Goal: Information Seeking & Learning: Learn about a topic

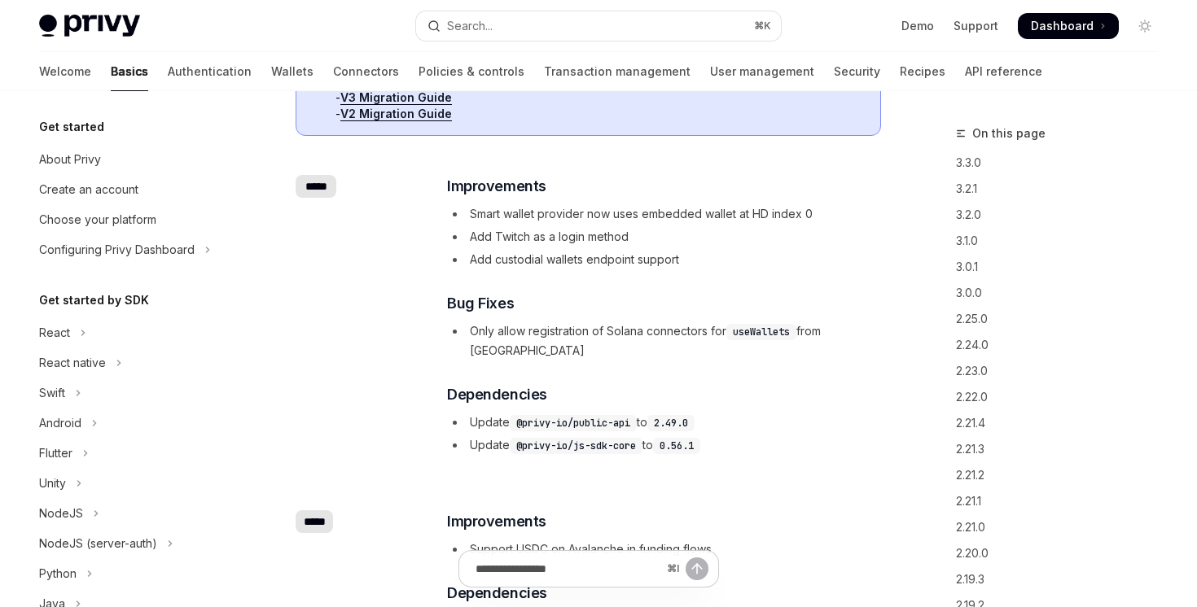
scroll to position [331, 0]
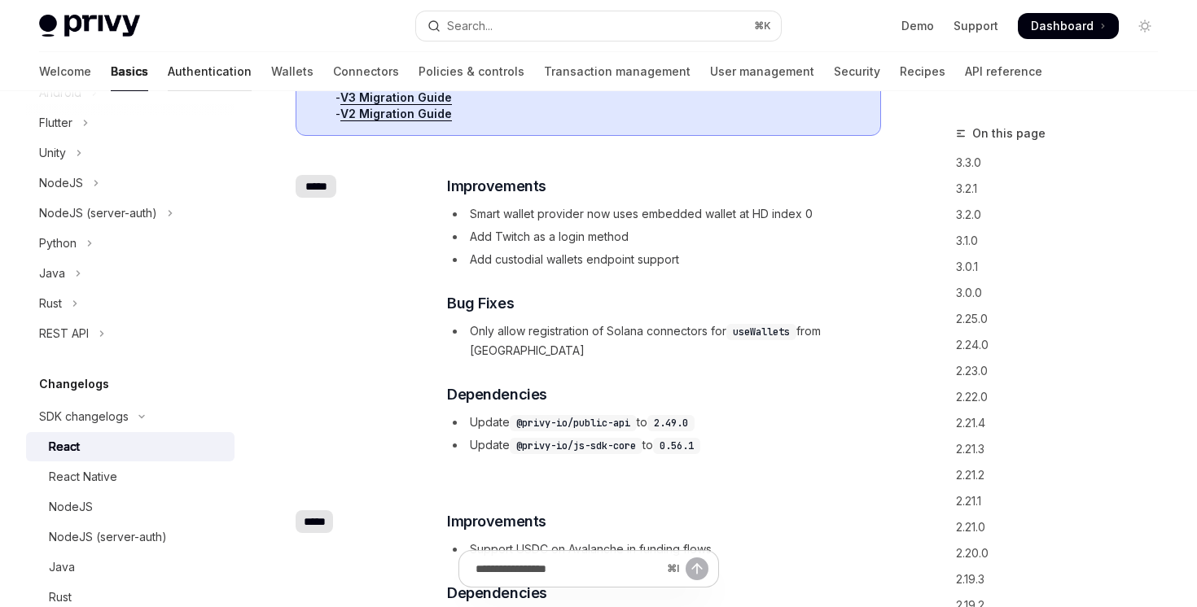
click at [168, 64] on link "Authentication" at bounding box center [210, 71] width 84 height 39
type textarea "*"
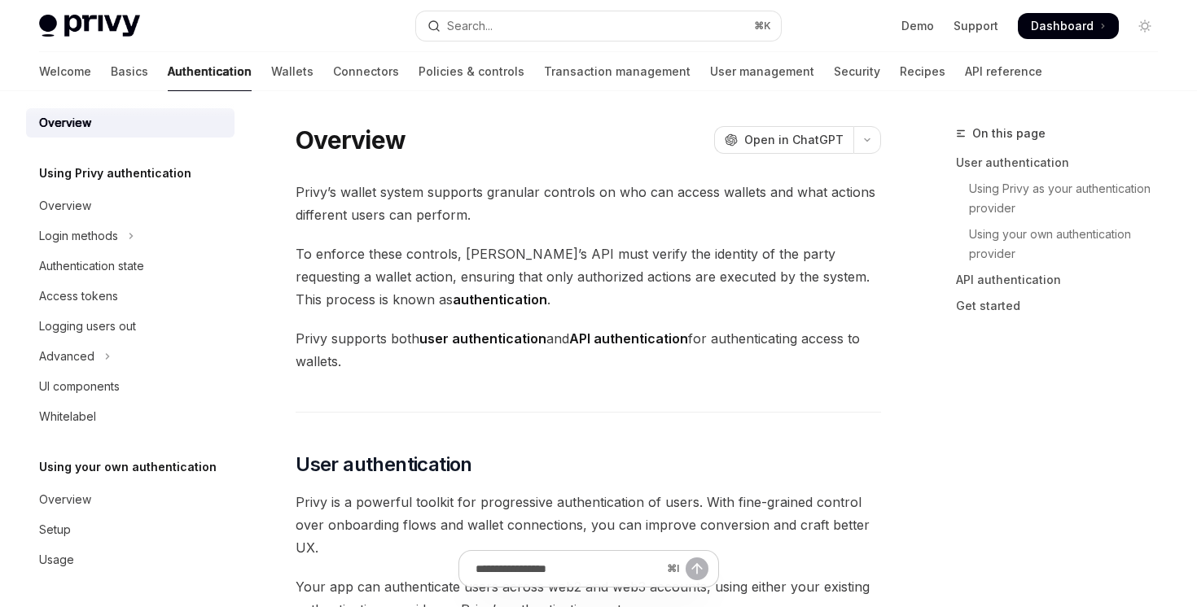
scroll to position [9, 0]
click at [126, 248] on button "Login methods" at bounding box center [130, 235] width 208 height 29
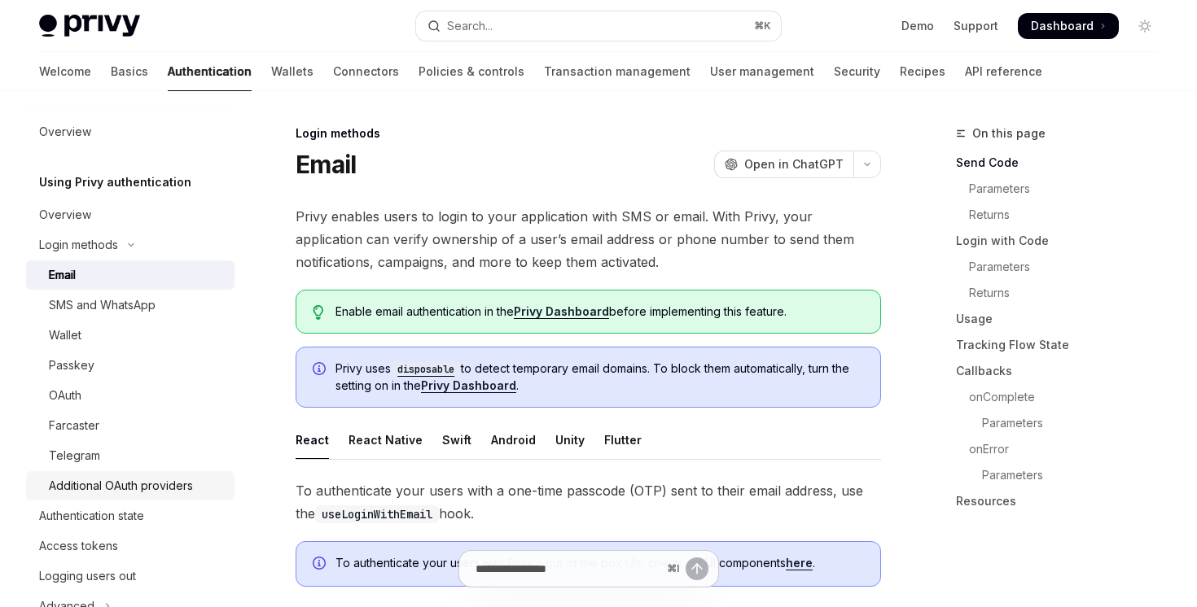
click at [122, 486] on div "Additional OAuth providers" at bounding box center [121, 486] width 144 height 20
type textarea "*"
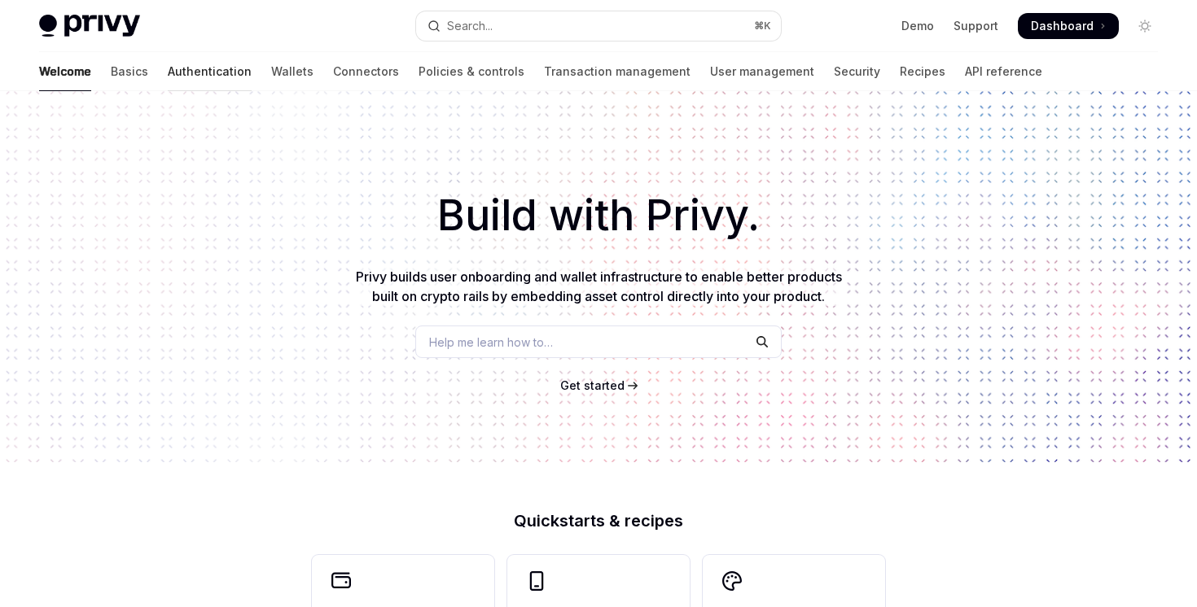
click at [168, 66] on link "Authentication" at bounding box center [210, 71] width 84 height 39
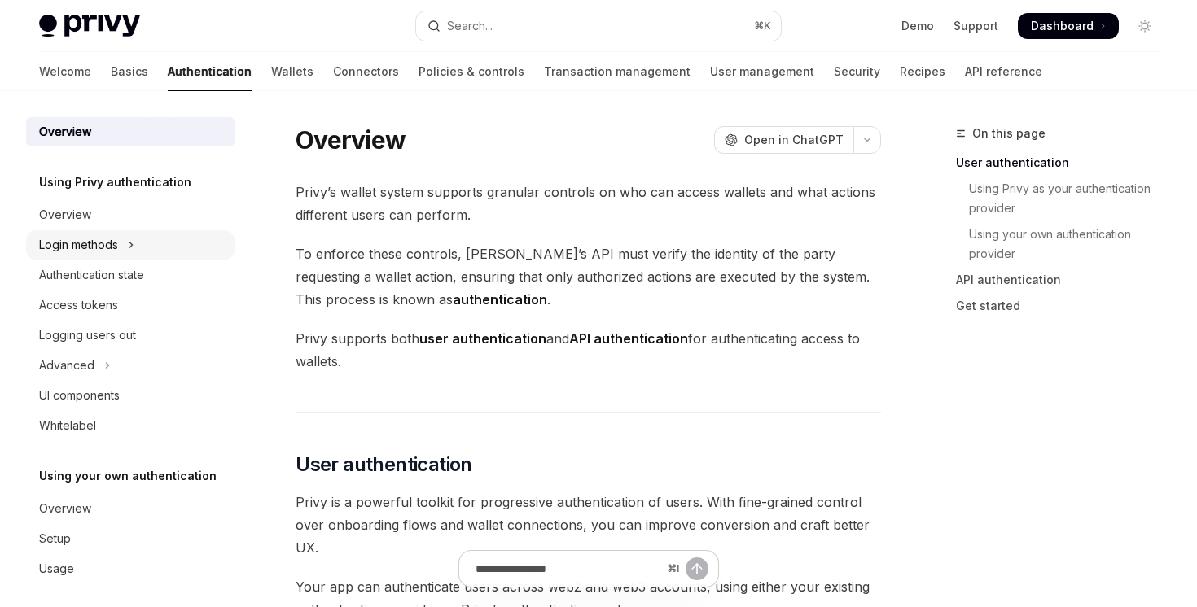
click at [137, 252] on button "Login methods" at bounding box center [130, 244] width 208 height 29
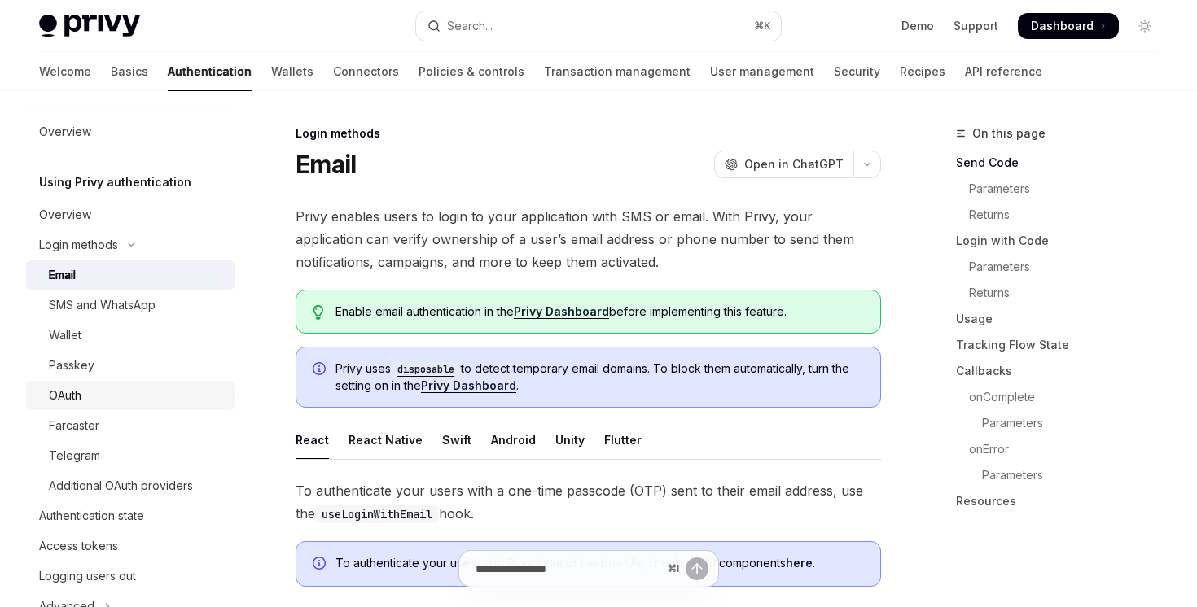
click at [137, 403] on div "OAuth" at bounding box center [137, 396] width 176 height 20
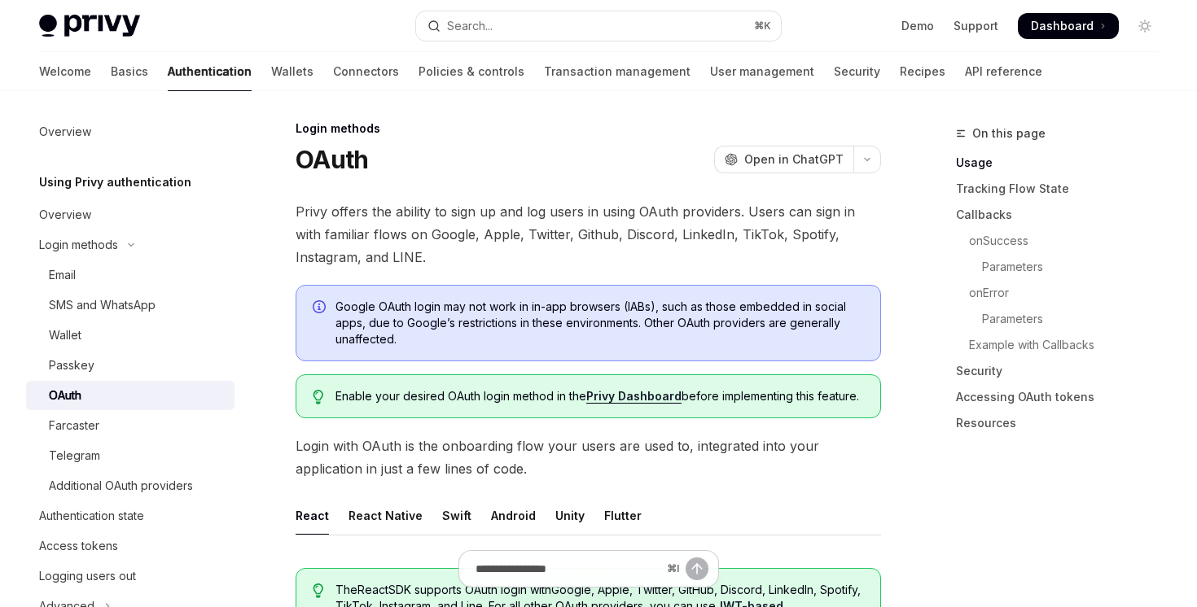
scroll to position [10, 0]
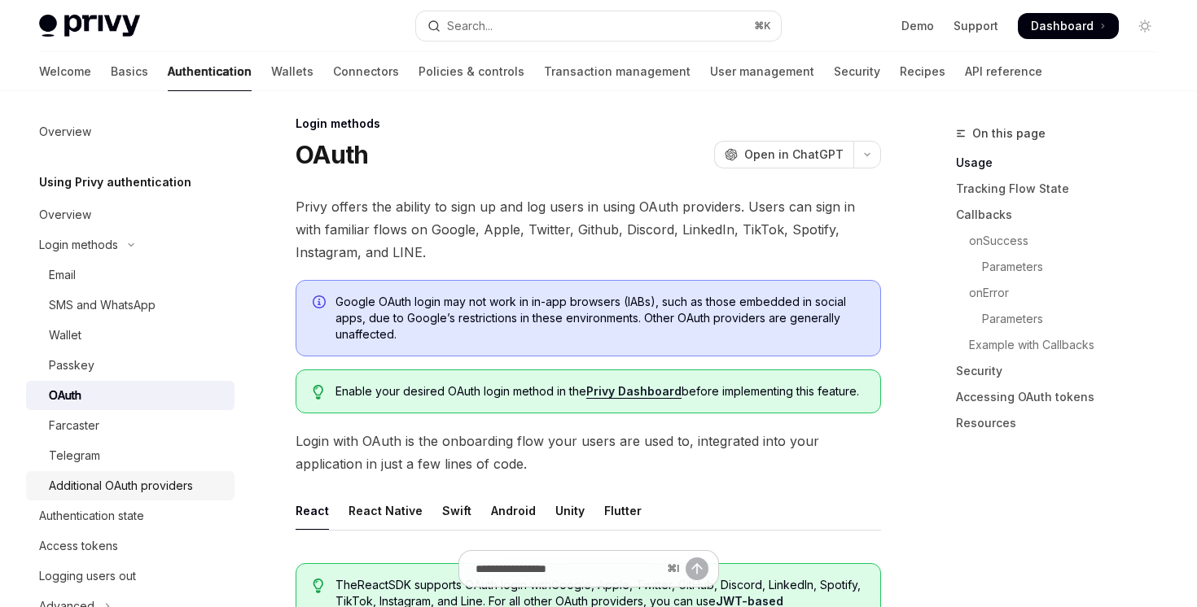
click at [183, 488] on div "Additional OAuth providers" at bounding box center [121, 486] width 144 height 20
type textarea "*"
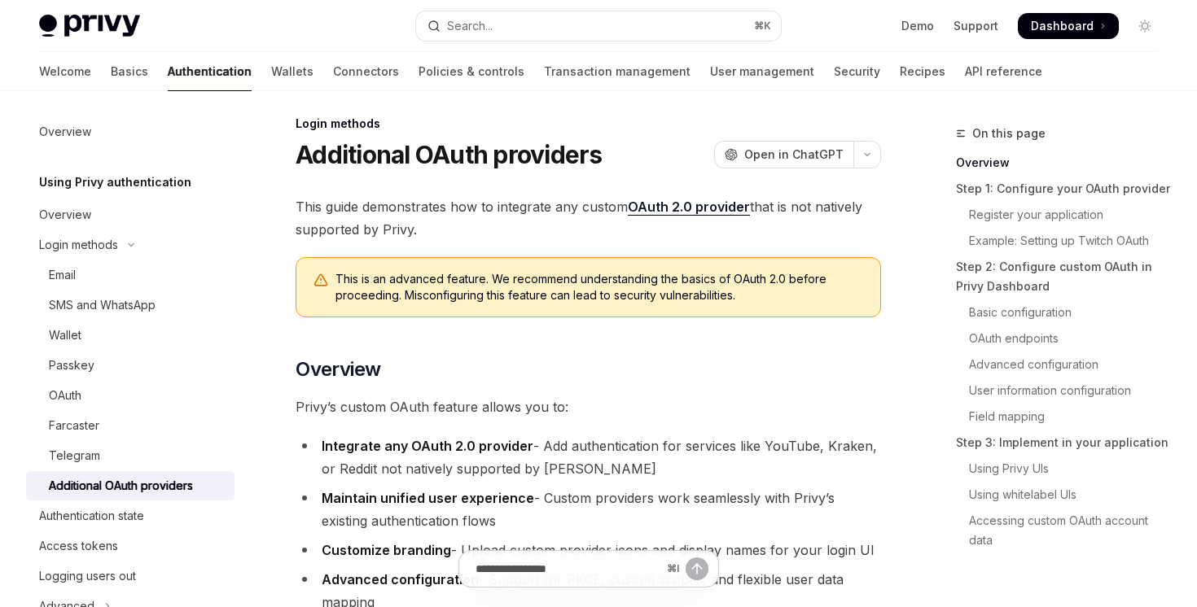
click at [696, 206] on link "OAuth 2.0 provider" at bounding box center [689, 207] width 122 height 17
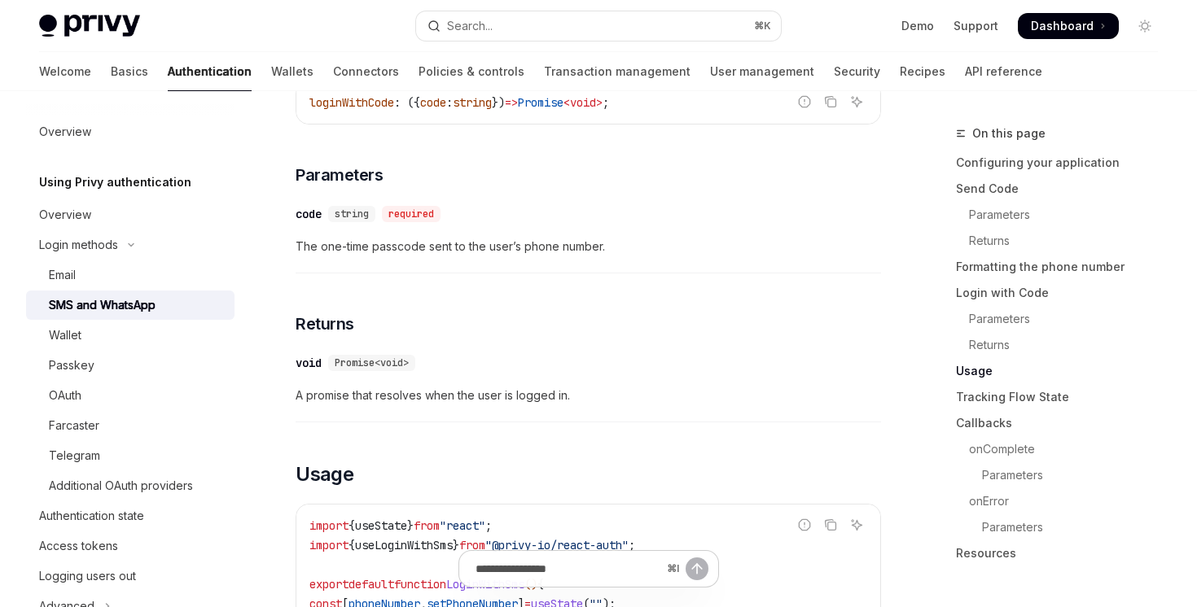
scroll to position [1467, 0]
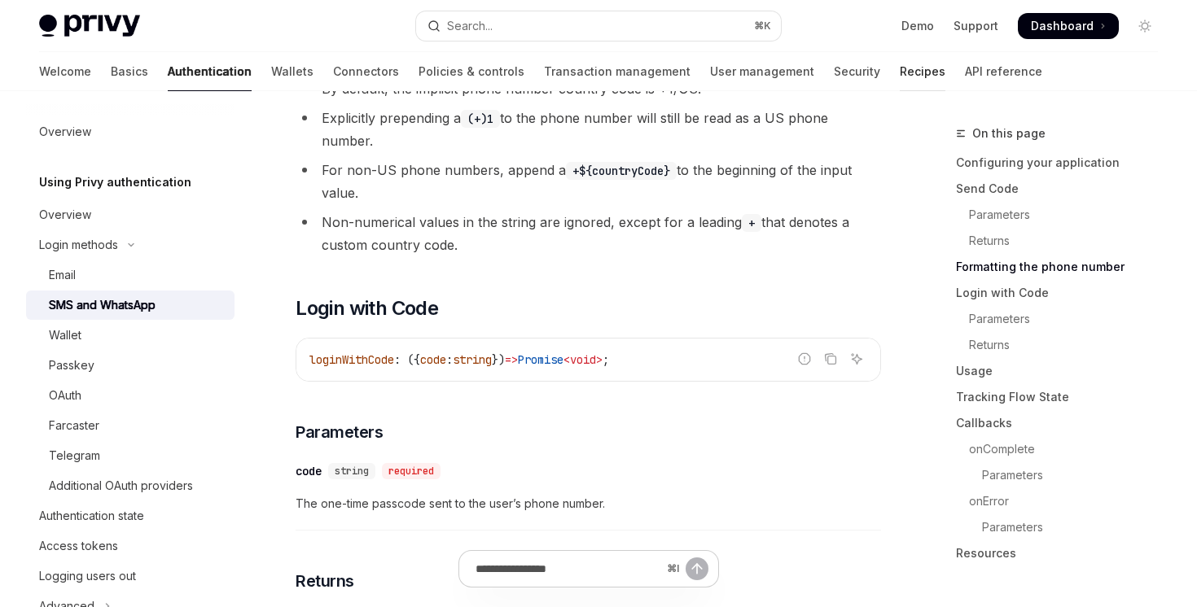
click at [900, 79] on link "Recipes" at bounding box center [923, 71] width 46 height 39
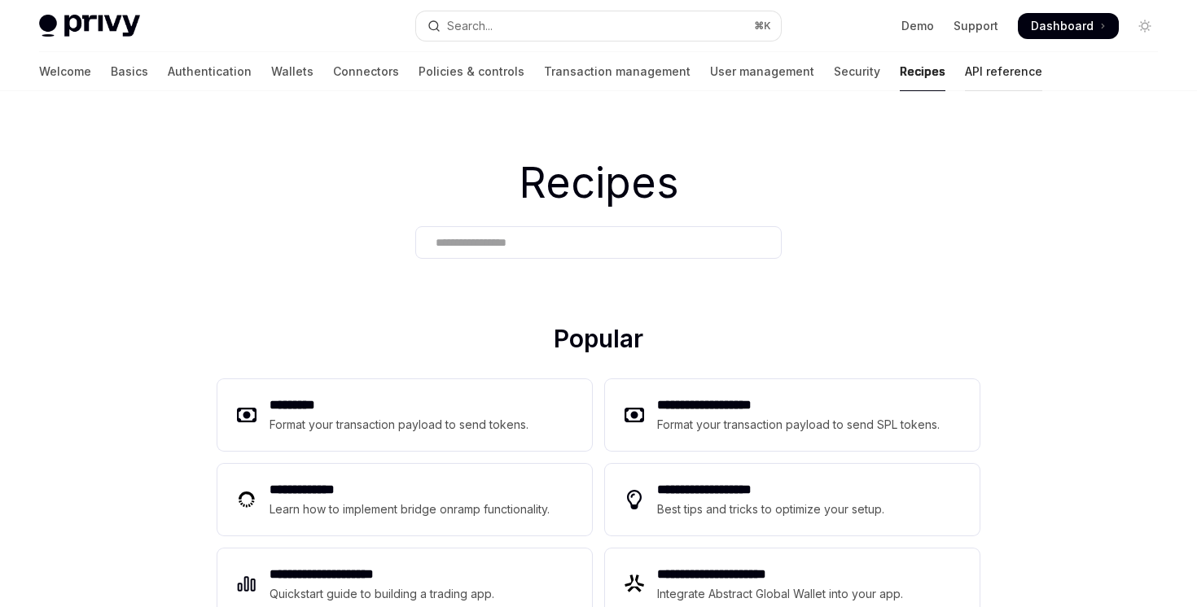
click at [965, 69] on link "API reference" at bounding box center [1003, 71] width 77 height 39
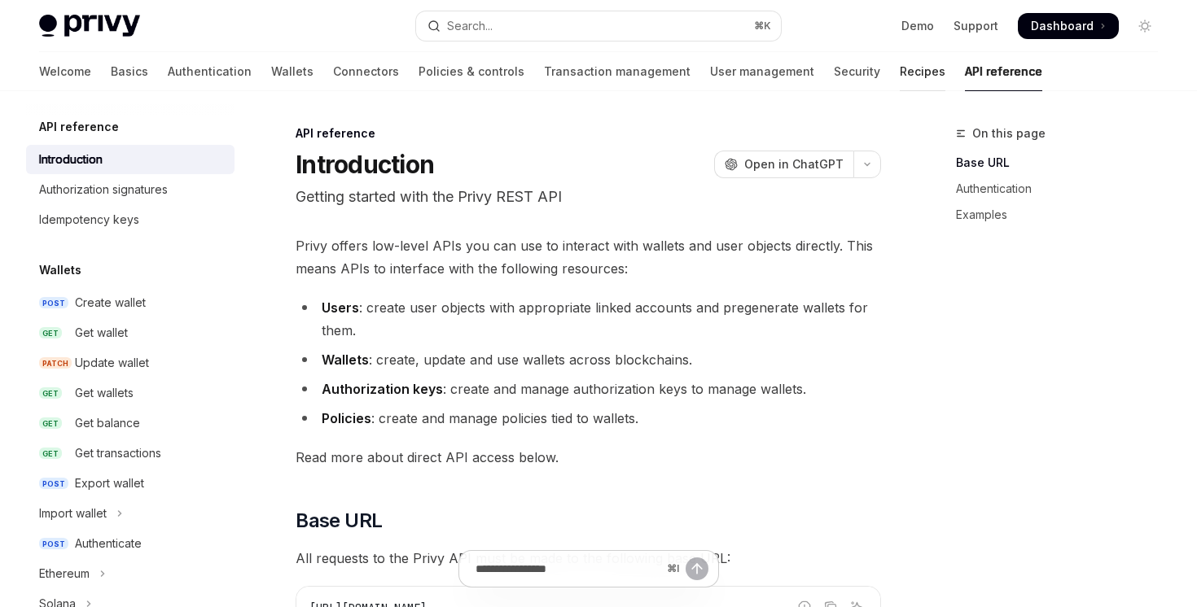
click at [900, 69] on link "Recipes" at bounding box center [923, 71] width 46 height 39
type textarea "*"
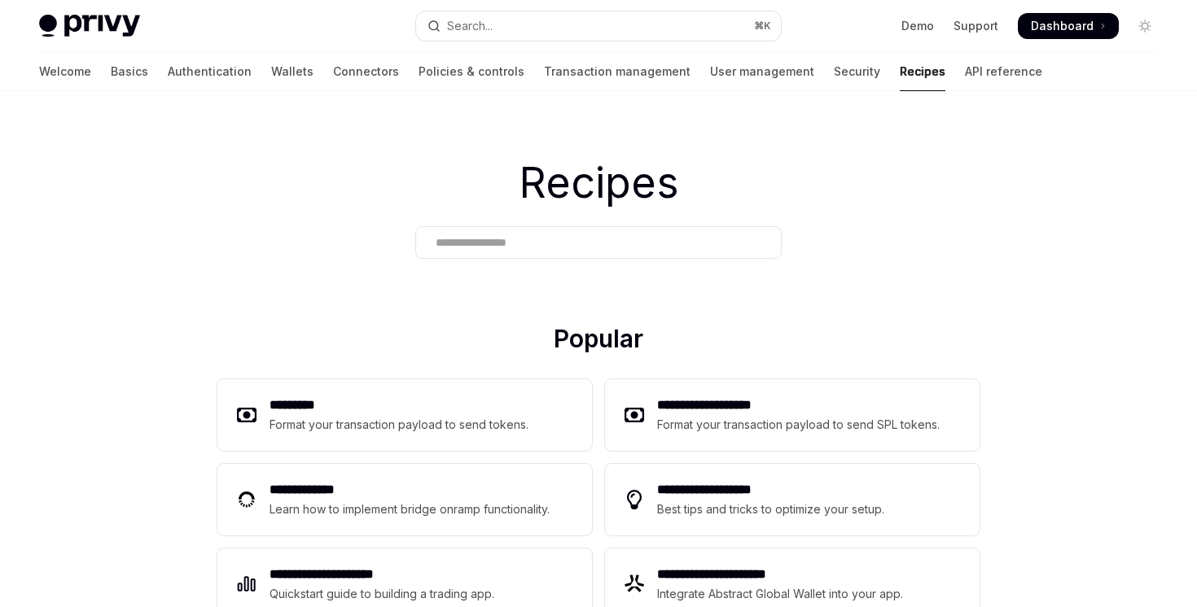
click at [532, 228] on div at bounding box center [598, 242] width 366 height 33
click at [531, 233] on div at bounding box center [598, 242] width 366 height 33
click at [528, 236] on input "text" at bounding box center [599, 242] width 326 height 17
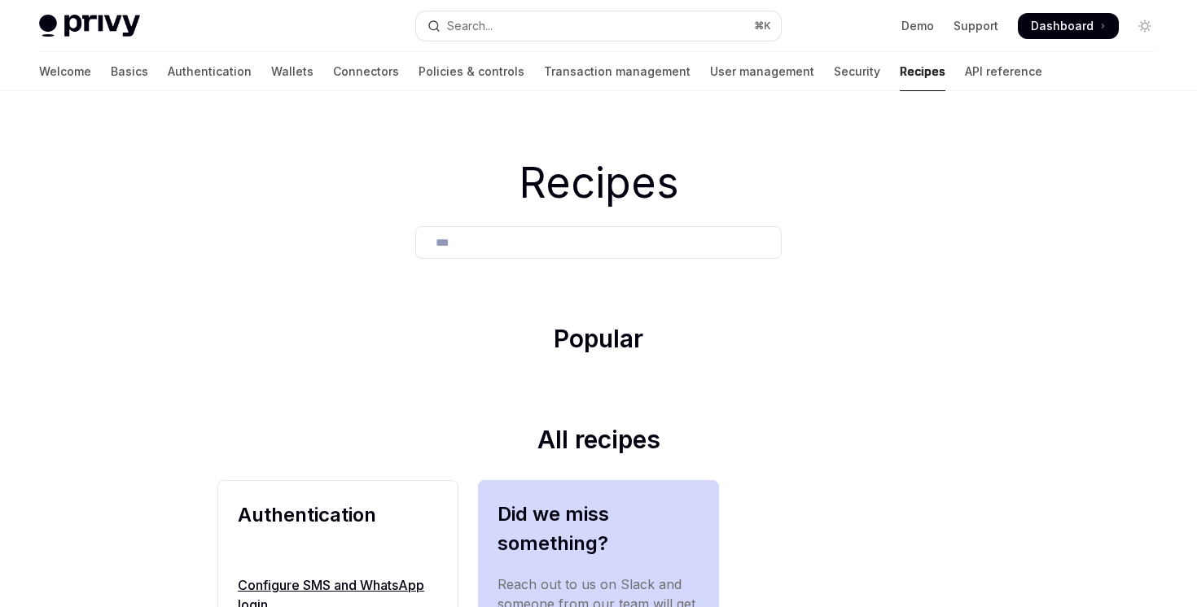
type input "***"
click at [289, 589] on link "Configure SMS and WhatsApp login" at bounding box center [338, 595] width 200 height 39
type textarea "*"
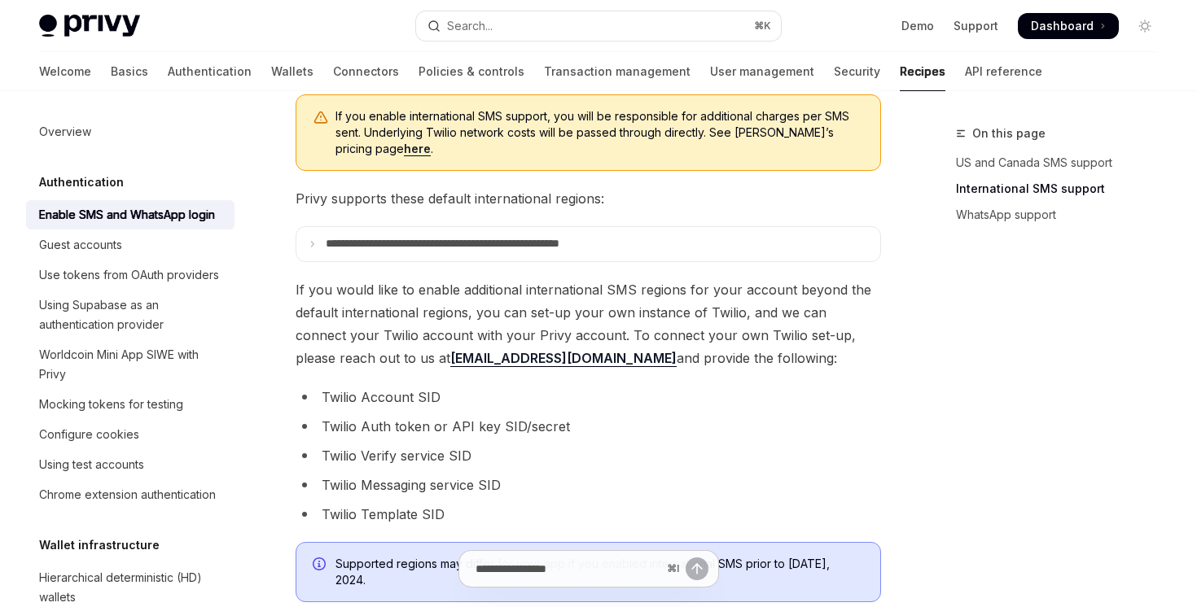
scroll to position [515, 0]
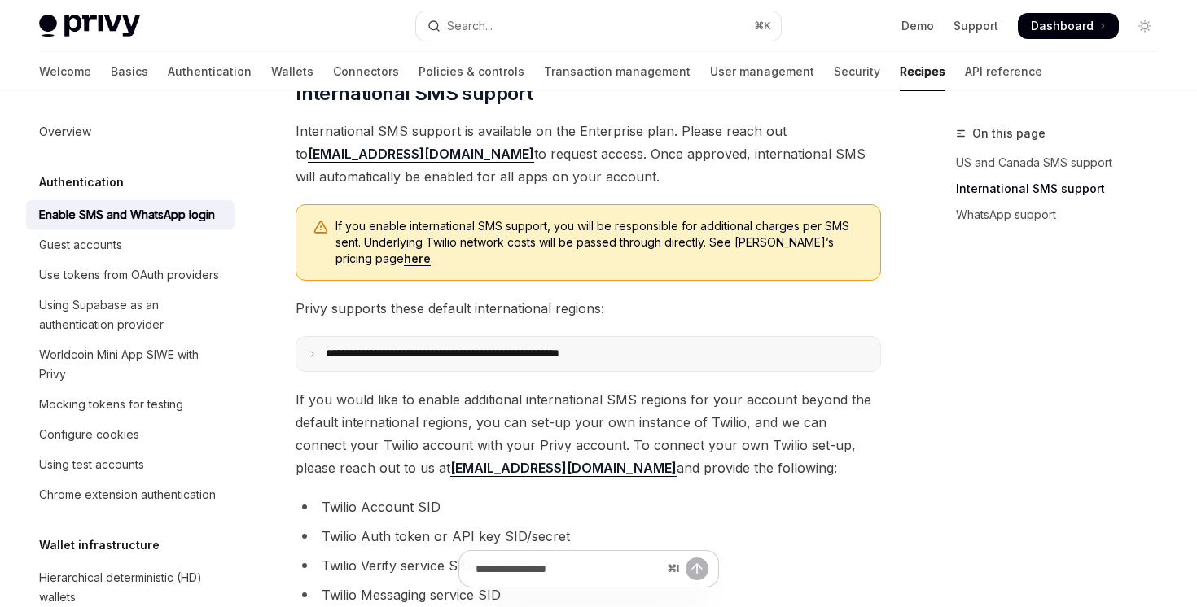
click at [330, 356] on p "**********" at bounding box center [477, 354] width 302 height 15
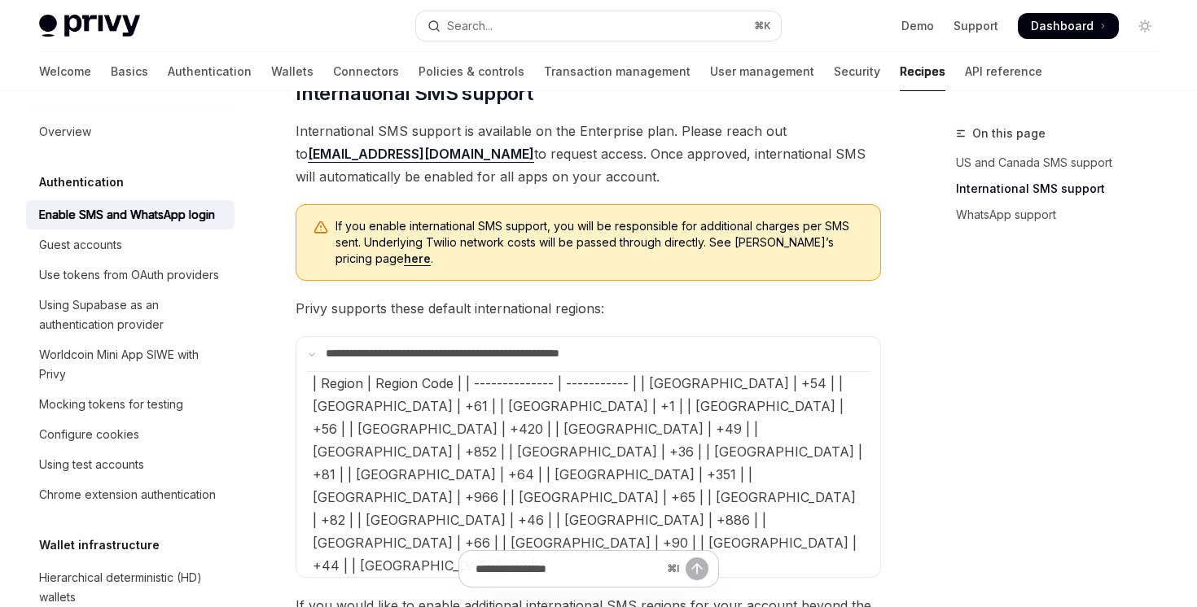
click at [821, 471] on SMSChildren "| Region | Region Code | | -------------- | ----------- | | Argentina | +54 | |…" at bounding box center [588, 474] width 564 height 206
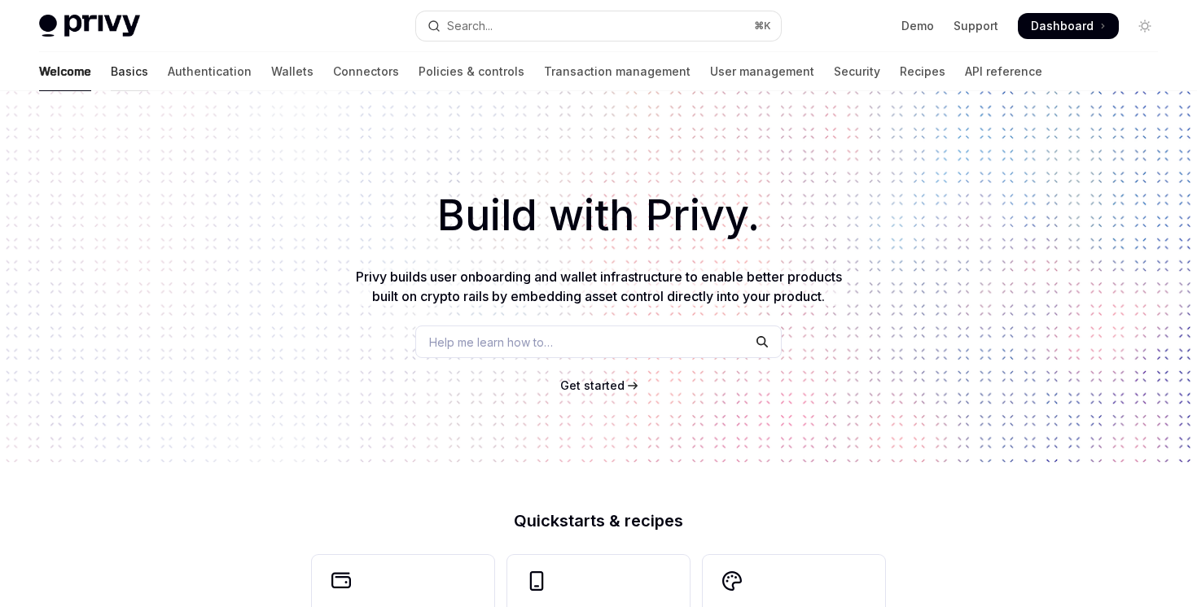
click at [111, 80] on link "Basics" at bounding box center [129, 71] width 37 height 39
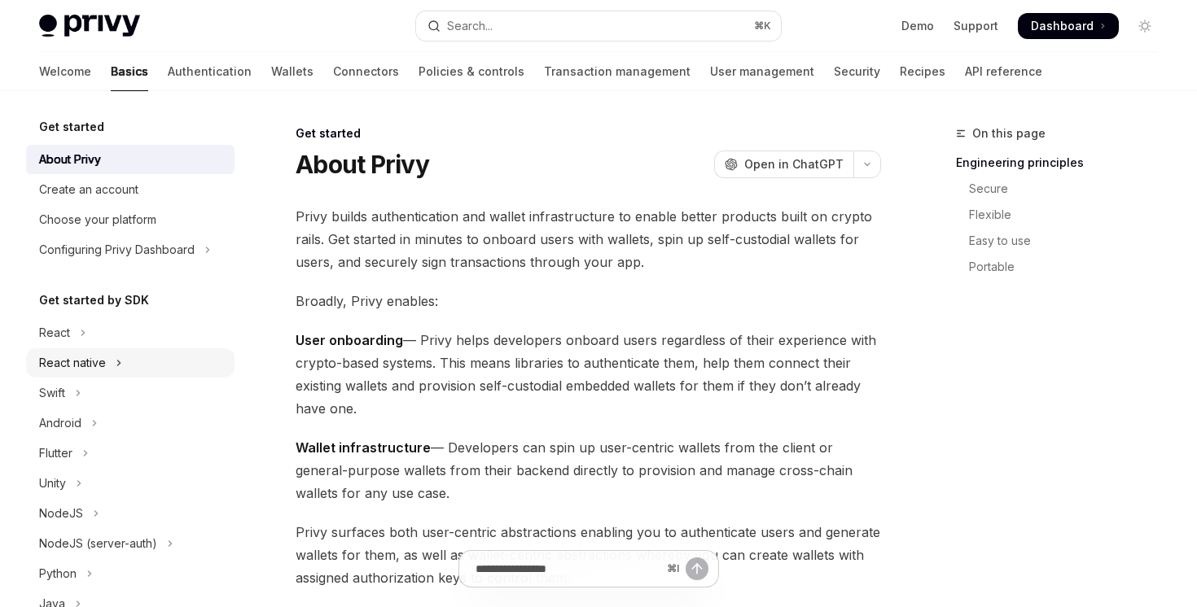
click at [100, 373] on button "React native" at bounding box center [130, 362] width 208 height 29
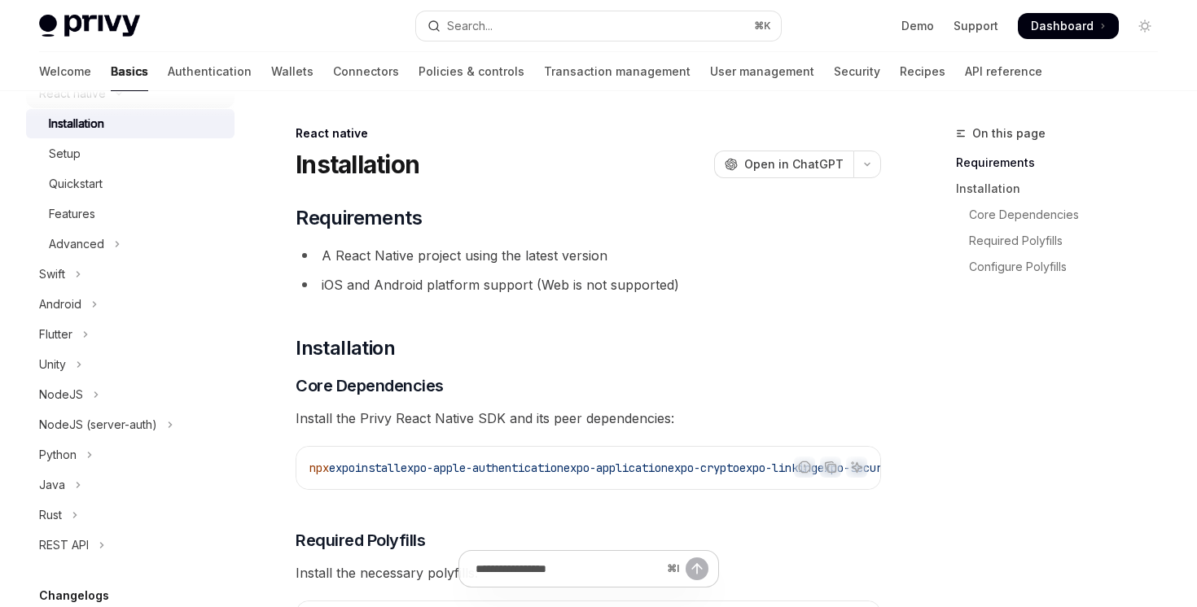
scroll to position [481, 0]
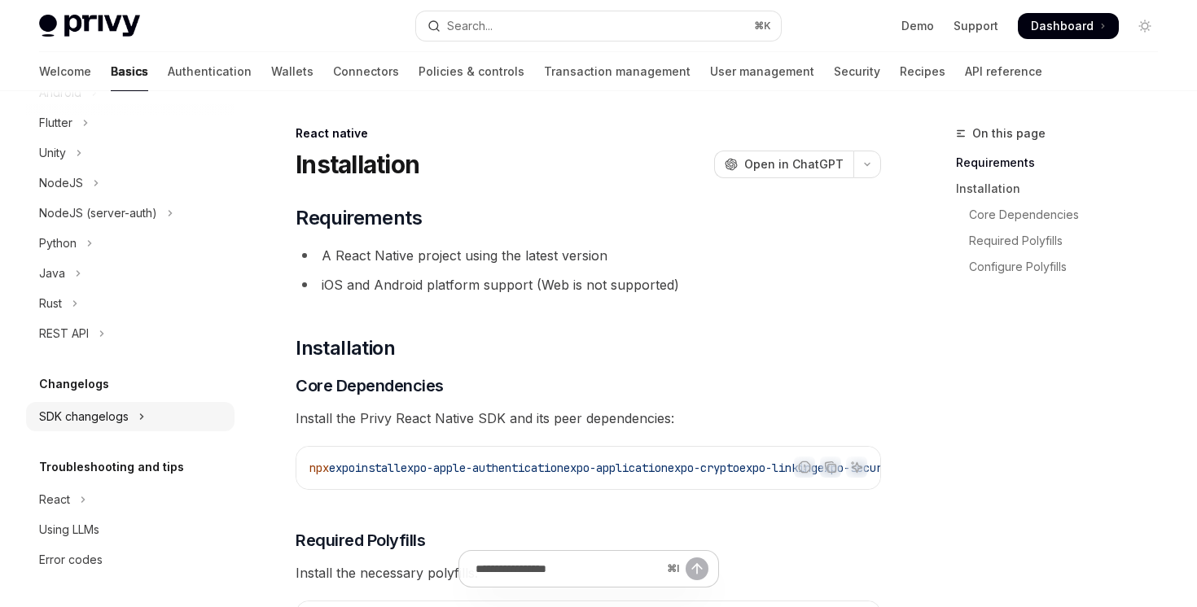
click at [124, 419] on div "SDK changelogs" at bounding box center [84, 417] width 90 height 20
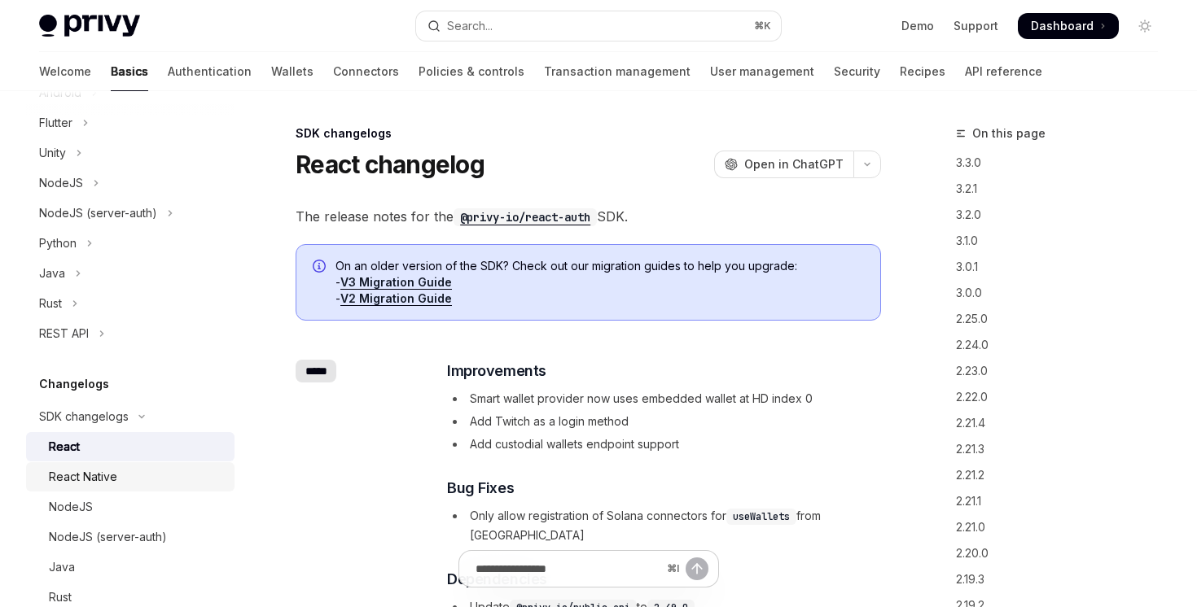
click at [97, 473] on div "React Native" at bounding box center [83, 477] width 68 height 20
type textarea "*"
